Goal: Complete application form

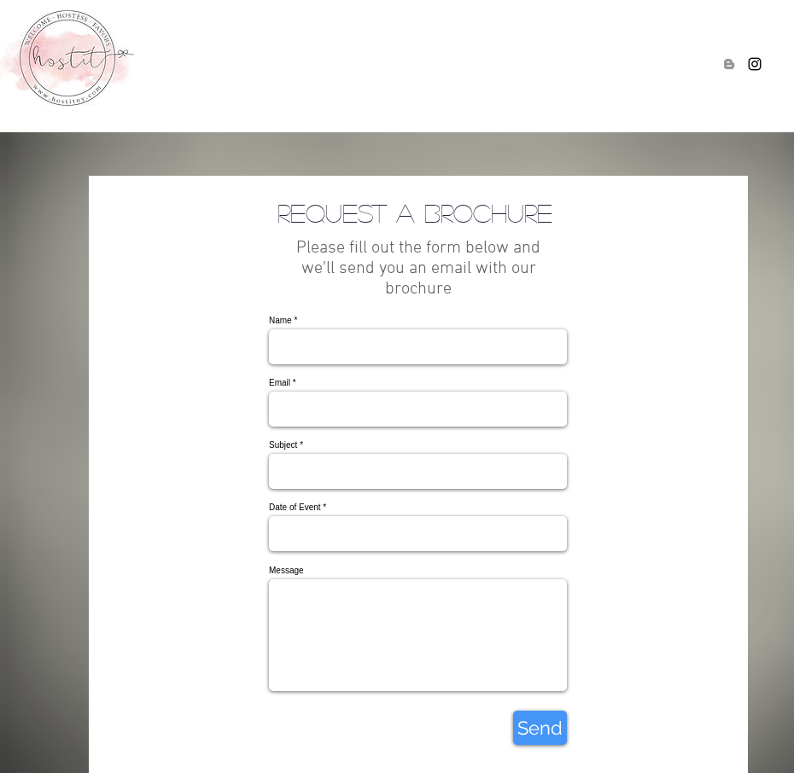
type input "tIBgNNhXfJwrdwX"
type input "[EMAIL_ADDRESS][DOMAIN_NAME]"
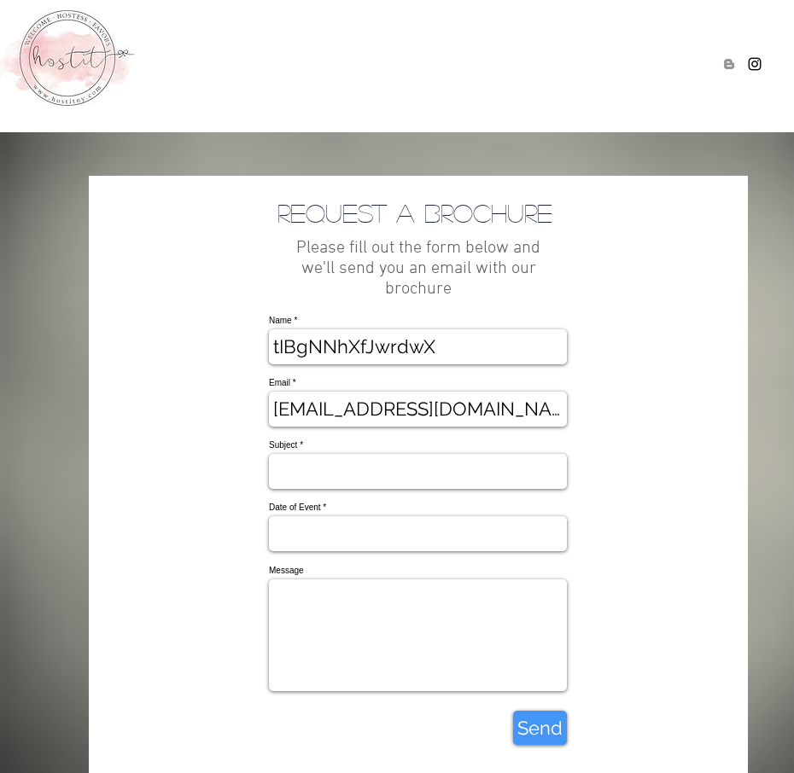
type input "VTHIOqGgzX"
type input "wWssdVJzxqqZKFvH"
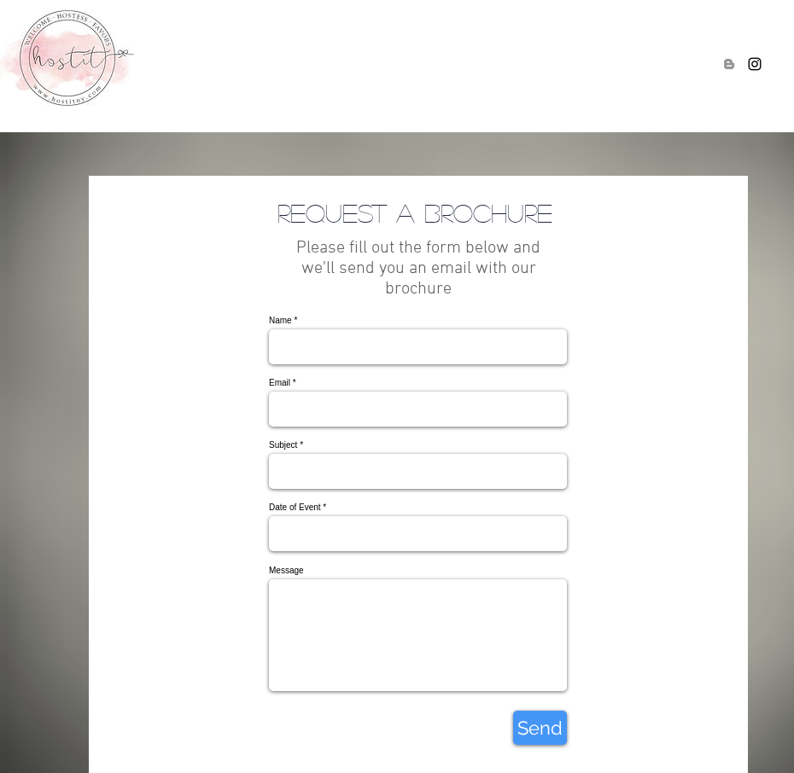
type input "zycNqjwVBcaDf"
type input "[EMAIL_ADDRESS][DOMAIN_NAME]"
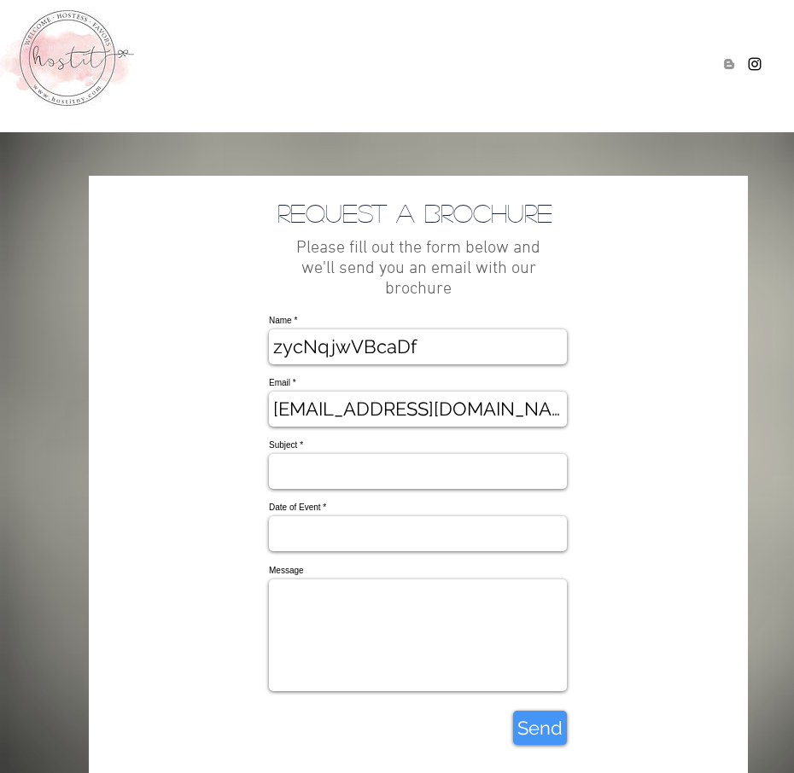
type input "yyrCsmFrB"
type input "UMGsfVfMhxzvZY"
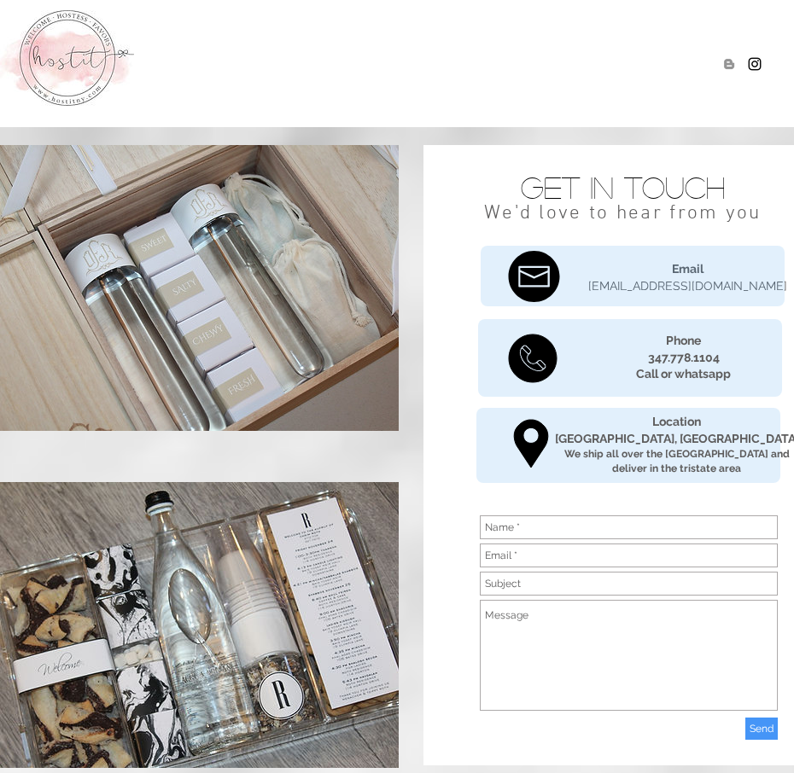
type input "YSllgjLwJpi"
type input "[EMAIL_ADDRESS][DOMAIN_NAME]"
type input "PZFZCzJyOYwzrp"
type input "bliJKYGcbacwMqMs"
type input "[EMAIL_ADDRESS][DOMAIN_NAME]"
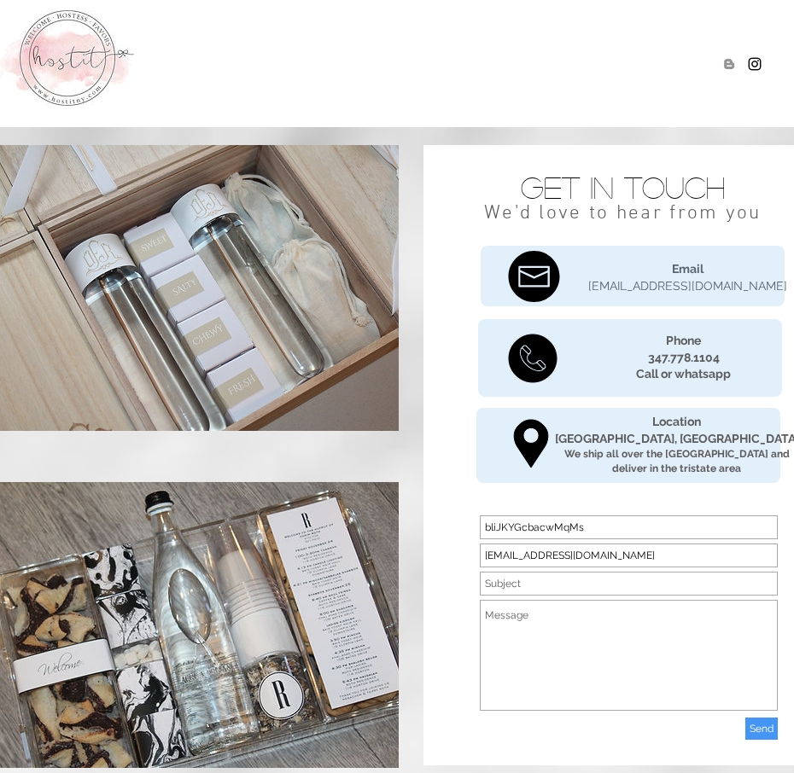
type input "RnXEbTLPdvlVsn"
